Goal: Task Accomplishment & Management: Use online tool/utility

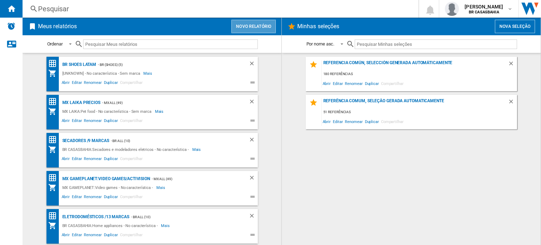
click at [256, 25] on button "Novo relatório" at bounding box center [253, 26] width 44 height 13
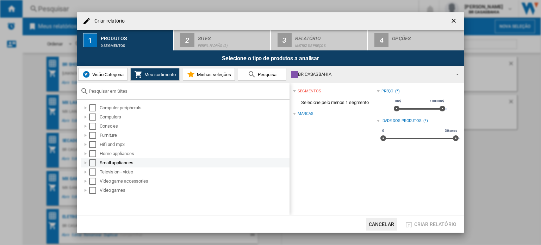
click at [87, 161] on div at bounding box center [85, 162] width 7 height 7
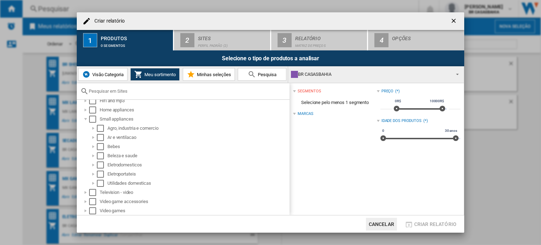
scroll to position [44, 0]
click at [92, 165] on div at bounding box center [93, 164] width 7 height 7
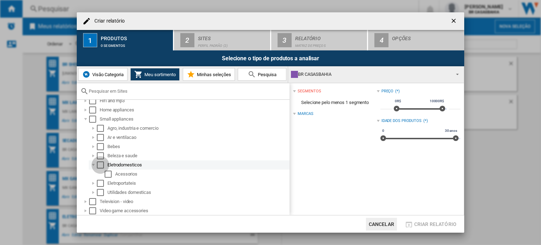
click at [99, 165] on div "Select" at bounding box center [100, 164] width 7 height 7
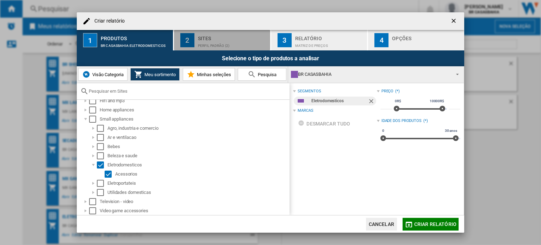
click at [218, 32] on button "2 Sites Perfil padrão (2)" at bounding box center [222, 40] width 97 height 20
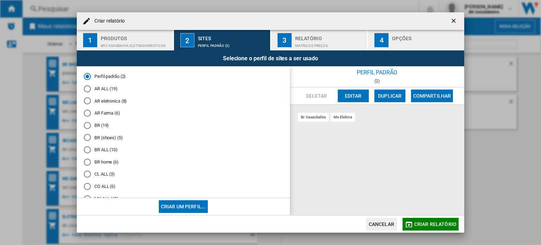
click at [101, 126] on md-radio-button "BR (19)" at bounding box center [183, 125] width 199 height 7
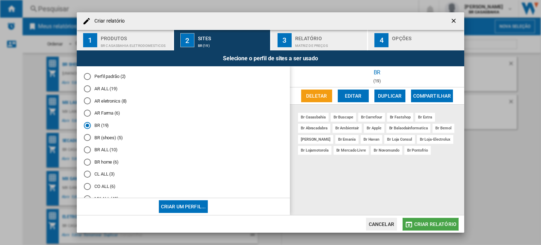
click at [439, 220] on button "Criar relatório" at bounding box center [431, 224] width 56 height 13
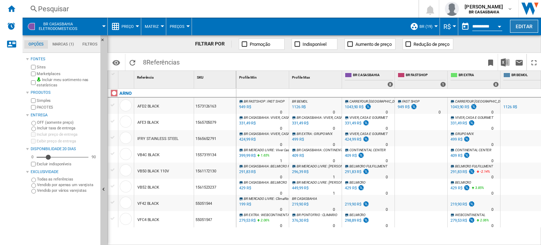
click at [519, 32] on button "Editar" at bounding box center [524, 26] width 28 height 13
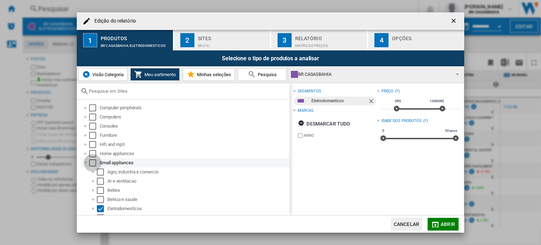
click at [90, 161] on div "Select" at bounding box center [92, 162] width 7 height 7
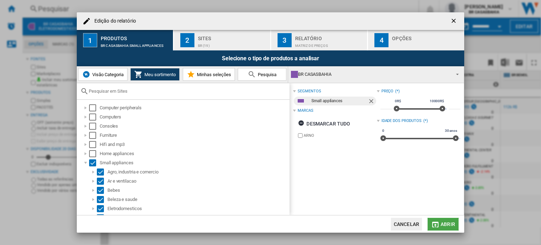
click at [447, 226] on span "Abrir" at bounding box center [448, 224] width 14 height 6
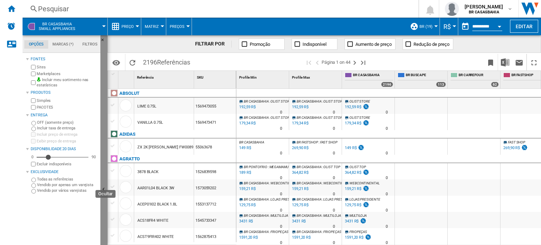
click at [105, 184] on button "Ocultar" at bounding box center [103, 189] width 7 height 309
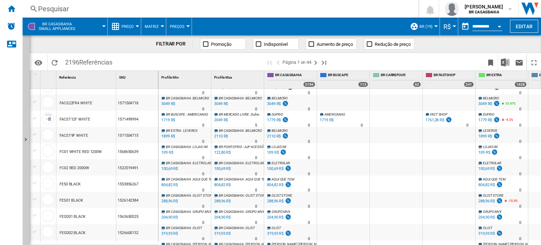
scroll to position [347, 0]
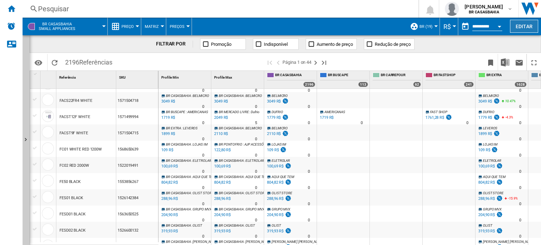
click at [532, 28] on button "Editar" at bounding box center [524, 26] width 28 height 13
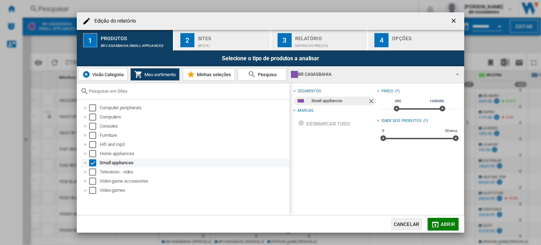
click at [86, 161] on div "Edição do ..." at bounding box center [85, 162] width 7 height 7
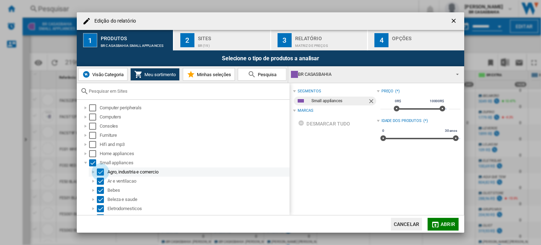
click at [98, 173] on div "Select" at bounding box center [100, 171] width 7 height 7
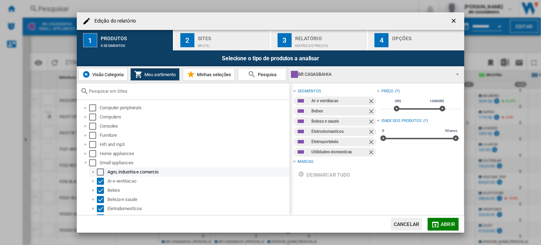
scroll to position [30, 0]
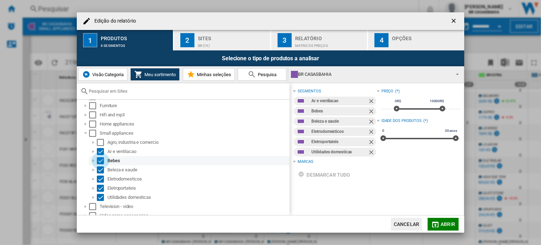
click at [101, 159] on div "Select" at bounding box center [100, 160] width 7 height 7
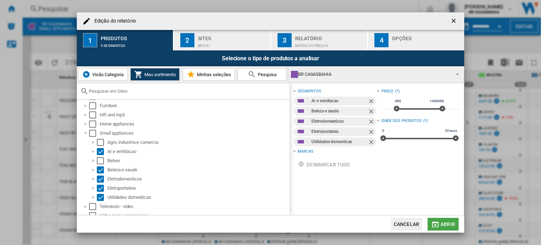
click at [438, 219] on button "Abrir" at bounding box center [443, 224] width 31 height 13
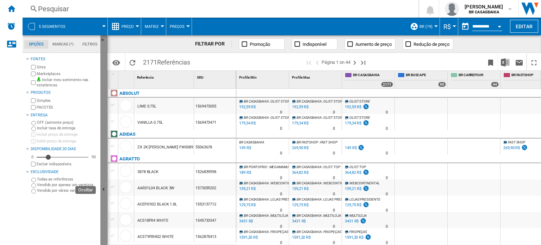
click at [101, 196] on button "Ocultar" at bounding box center [103, 189] width 7 height 309
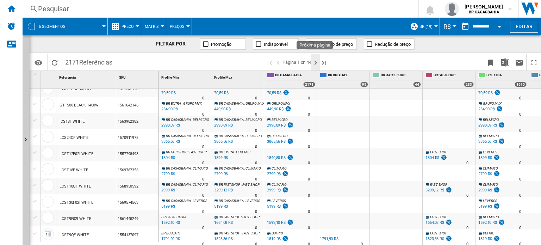
click at [314, 62] on ng-md-icon "Próxima página" at bounding box center [315, 62] width 8 height 8
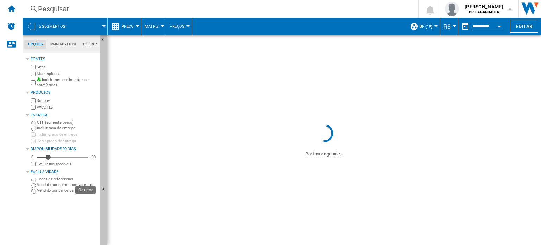
click at [103, 154] on button "Ocultar" at bounding box center [103, 189] width 7 height 309
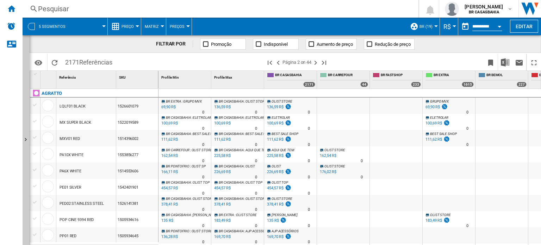
click at [134, 28] on span "Preço" at bounding box center [128, 26] width 12 height 5
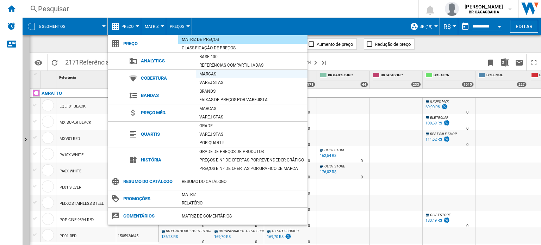
click at [218, 74] on div "Marcas" at bounding box center [252, 73] width 112 height 7
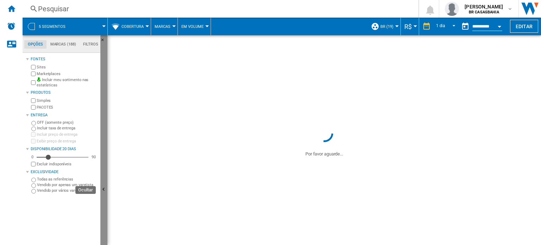
click at [106, 178] on button "Ocultar" at bounding box center [103, 189] width 7 height 309
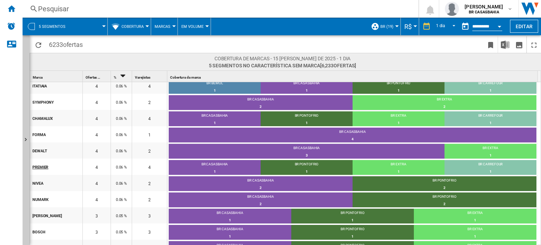
scroll to position [1387, 0]
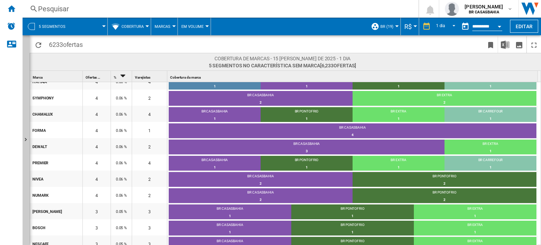
click at [62, 74] on div "Marca 1" at bounding box center [56, 76] width 51 height 11
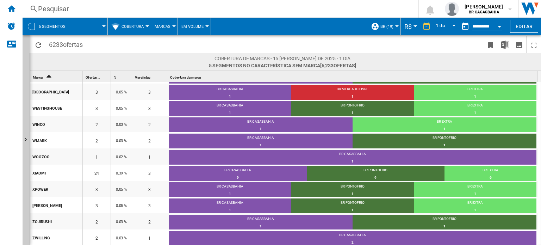
scroll to position [2855, 0]
click at [14, 7] on ng-md-icon "Início" at bounding box center [11, 8] width 8 height 8
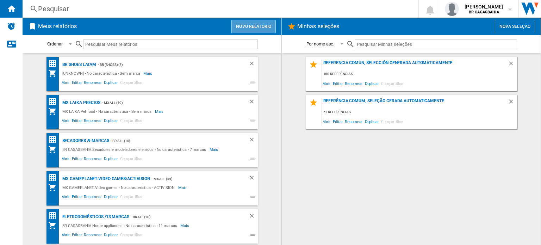
click at [247, 28] on button "Novo relatório" at bounding box center [253, 26] width 44 height 13
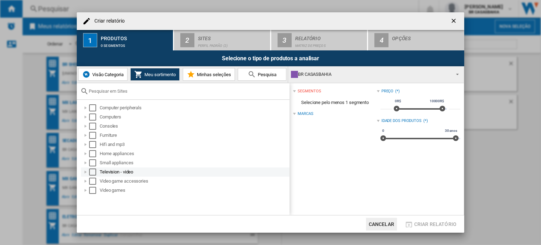
click at [86, 172] on div "Criar relatório ..." at bounding box center [85, 171] width 7 height 7
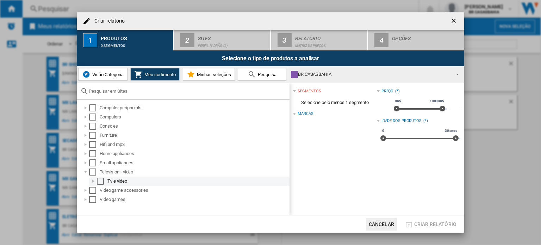
click at [93, 181] on div "Criar relatório ..." at bounding box center [93, 181] width 7 height 7
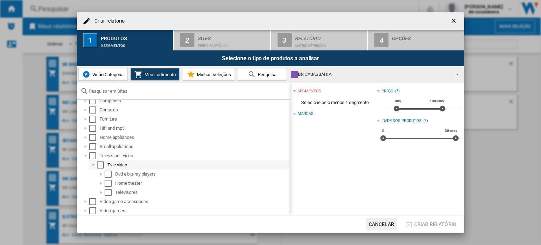
scroll to position [16, 0]
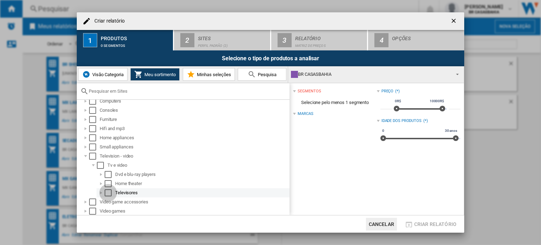
click at [109, 193] on div "Select" at bounding box center [108, 192] width 7 height 7
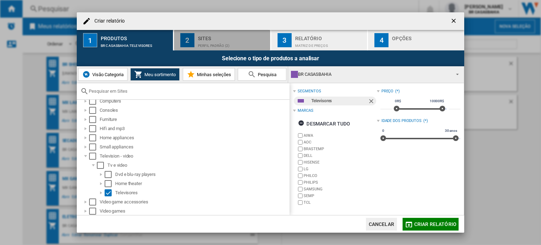
click at [224, 38] on div "Sites" at bounding box center [232, 36] width 69 height 7
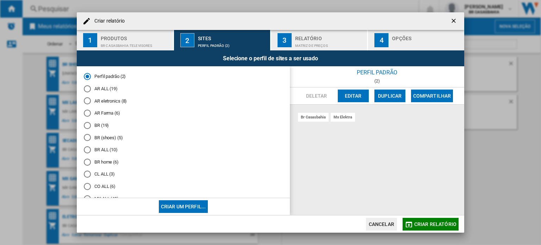
click at [101, 125] on md-radio-button "BR (19)" at bounding box center [183, 125] width 199 height 7
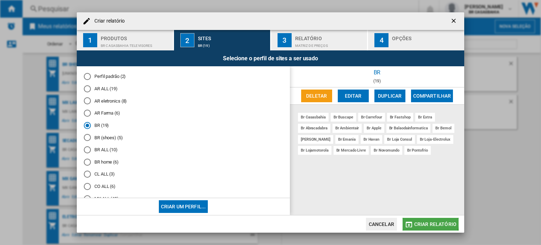
click at [424, 221] on span "Criar relatório" at bounding box center [435, 224] width 42 height 6
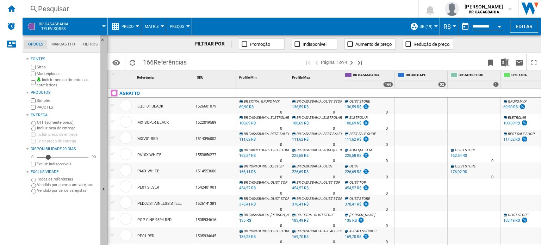
click at [104, 169] on button "Ocultar" at bounding box center [103, 189] width 7 height 309
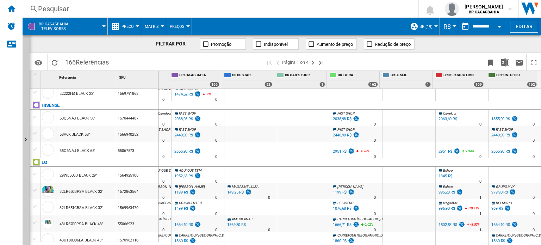
scroll to position [170, 0]
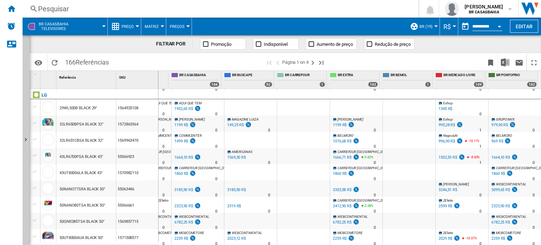
click at [134, 29] on span "Preço" at bounding box center [128, 26] width 12 height 5
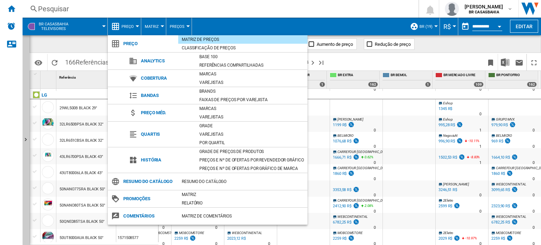
click at [403, 63] on md-backdrop at bounding box center [270, 122] width 541 height 245
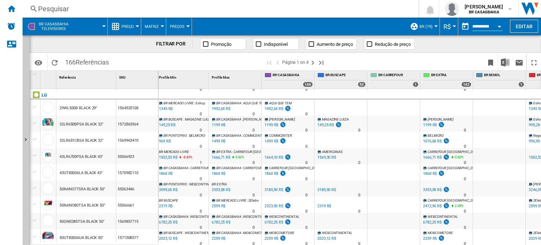
scroll to position [0, 0]
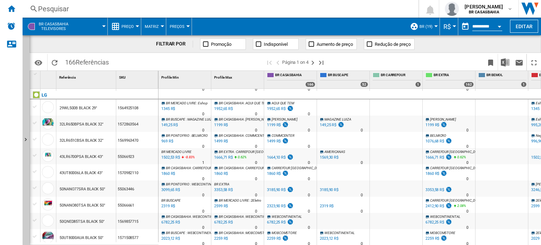
click at [71, 104] on div "29WL500B BLACK 29"" at bounding box center [79, 108] width 38 height 16
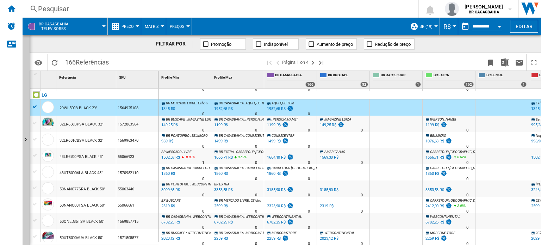
click at [136, 24] on button "Preço" at bounding box center [130, 27] width 16 height 18
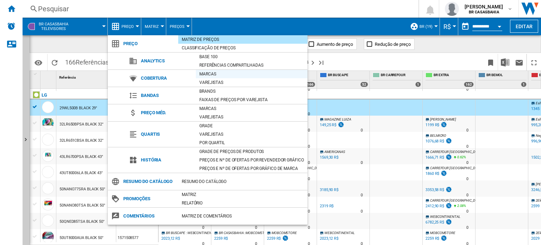
click at [214, 72] on div "Marcas" at bounding box center [252, 73] width 112 height 7
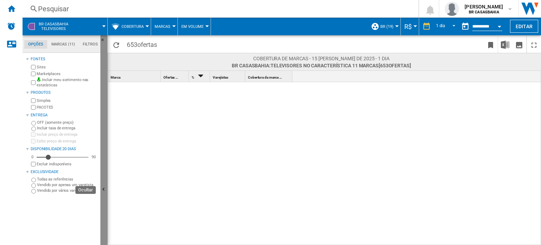
click at [104, 158] on button "Ocultar" at bounding box center [103, 189] width 7 height 309
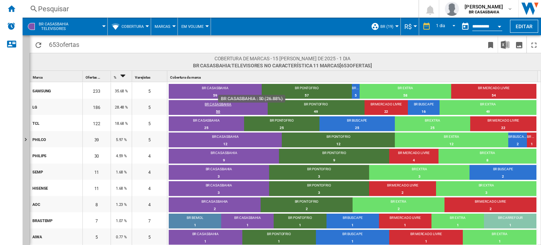
click at [220, 104] on div "BR CASASBAHIA" at bounding box center [218, 105] width 99 height 6
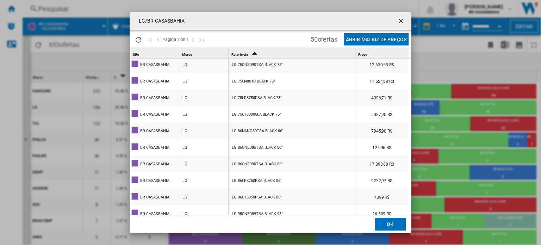
scroll to position [490, 0]
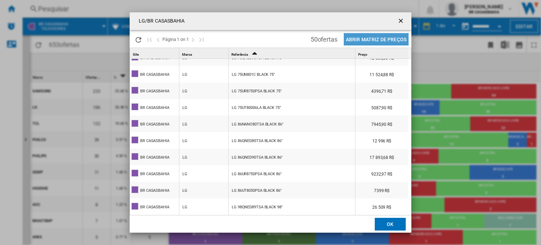
click at [366, 39] on button "Abrir Matriz de preços" at bounding box center [376, 39] width 65 height 12
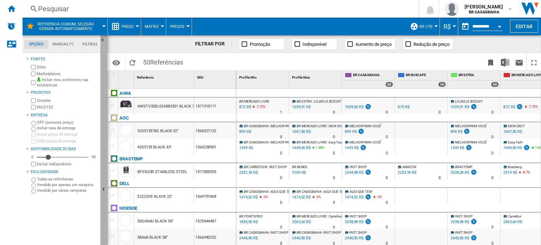
click at [104, 128] on button "Ocultar" at bounding box center [103, 189] width 7 height 309
click at [138, 25] on div at bounding box center [138, 26] width 4 height 2
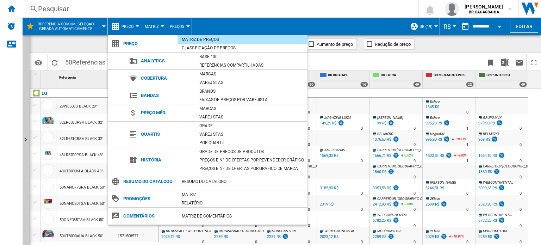
click at [253, 7] on md-backdrop at bounding box center [270, 122] width 541 height 245
